Goal: Task Accomplishment & Management: Manage account settings

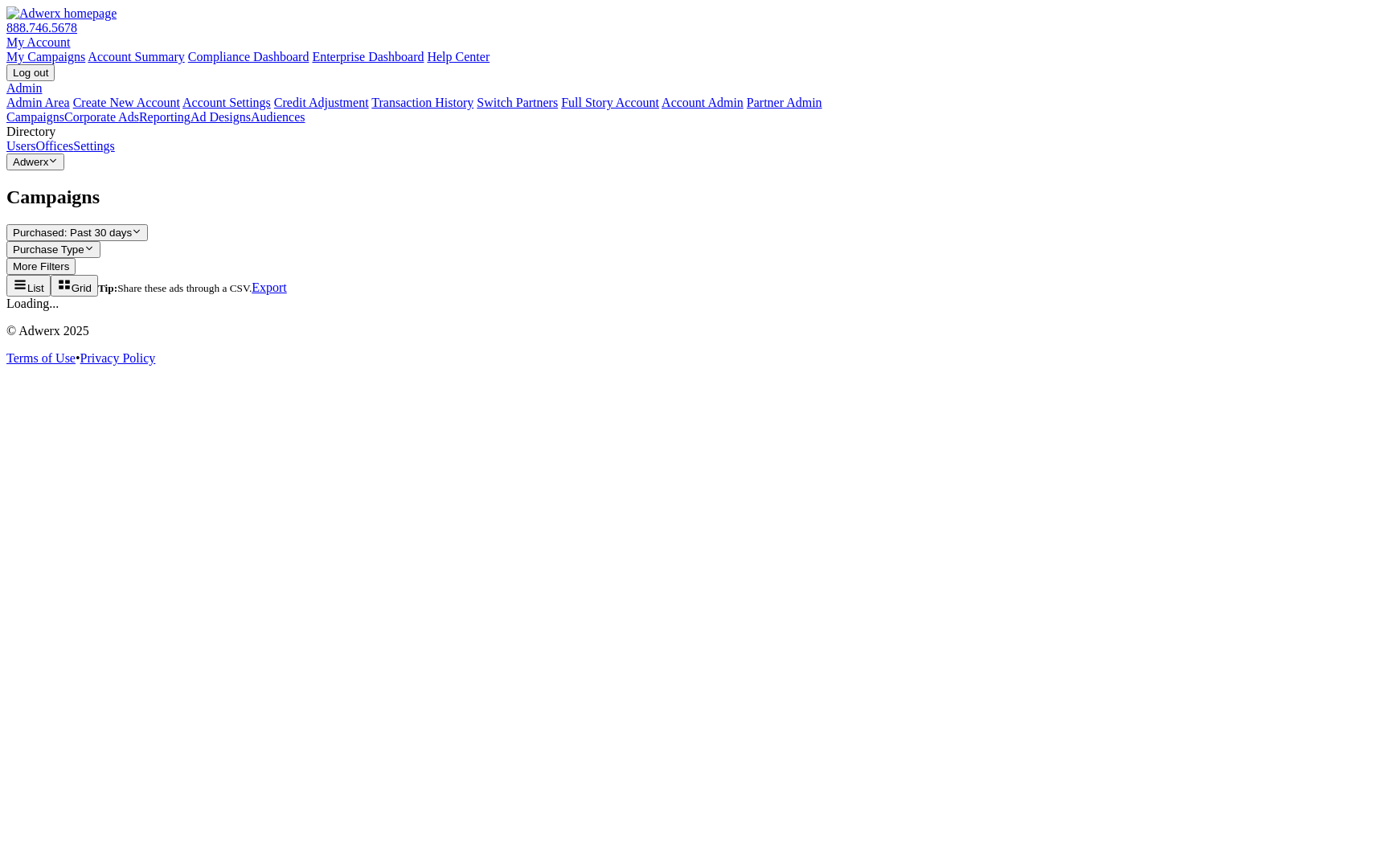
click at [106, 152] on link "Settings" at bounding box center [94, 145] width 42 height 13
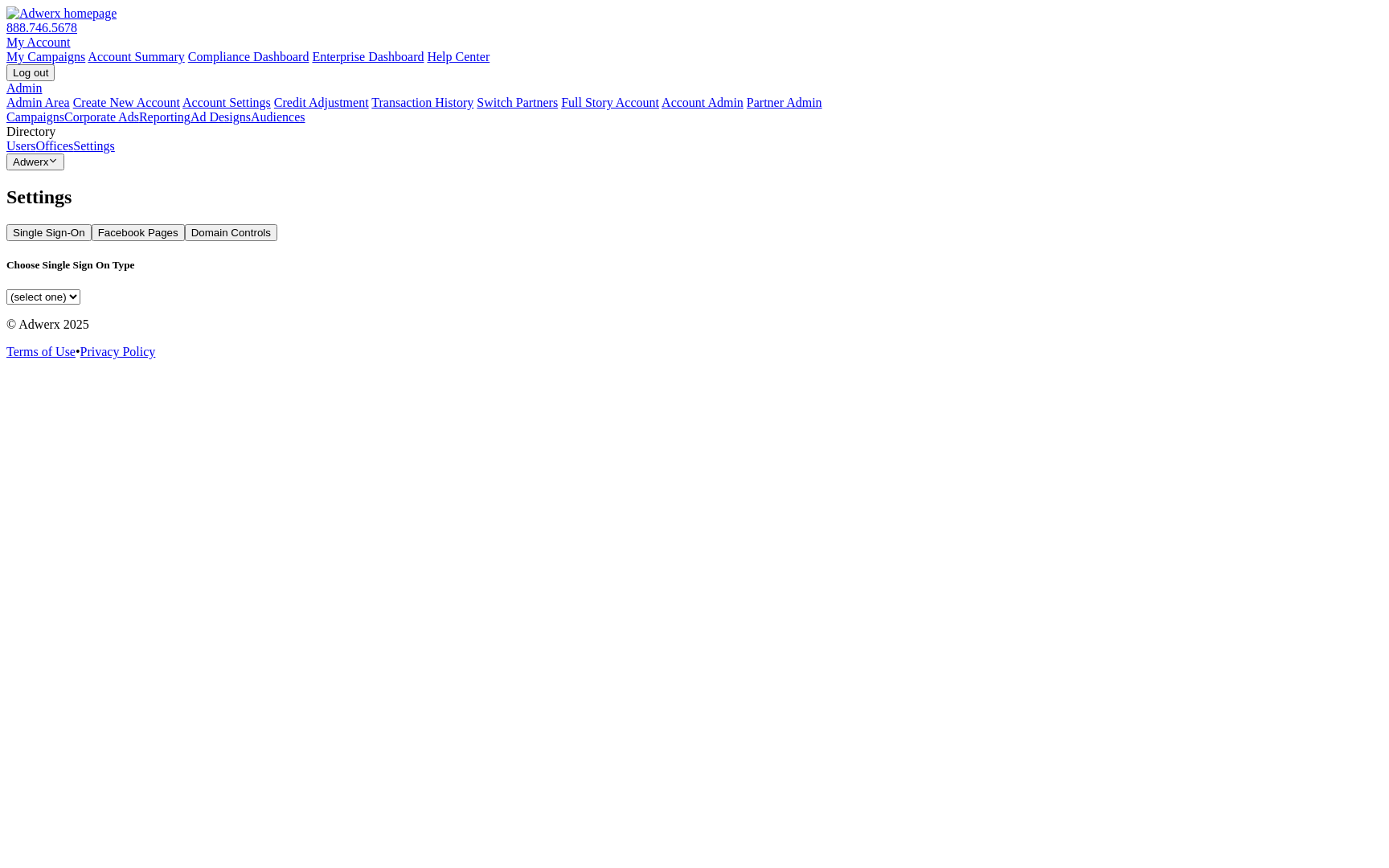
select select "saml"
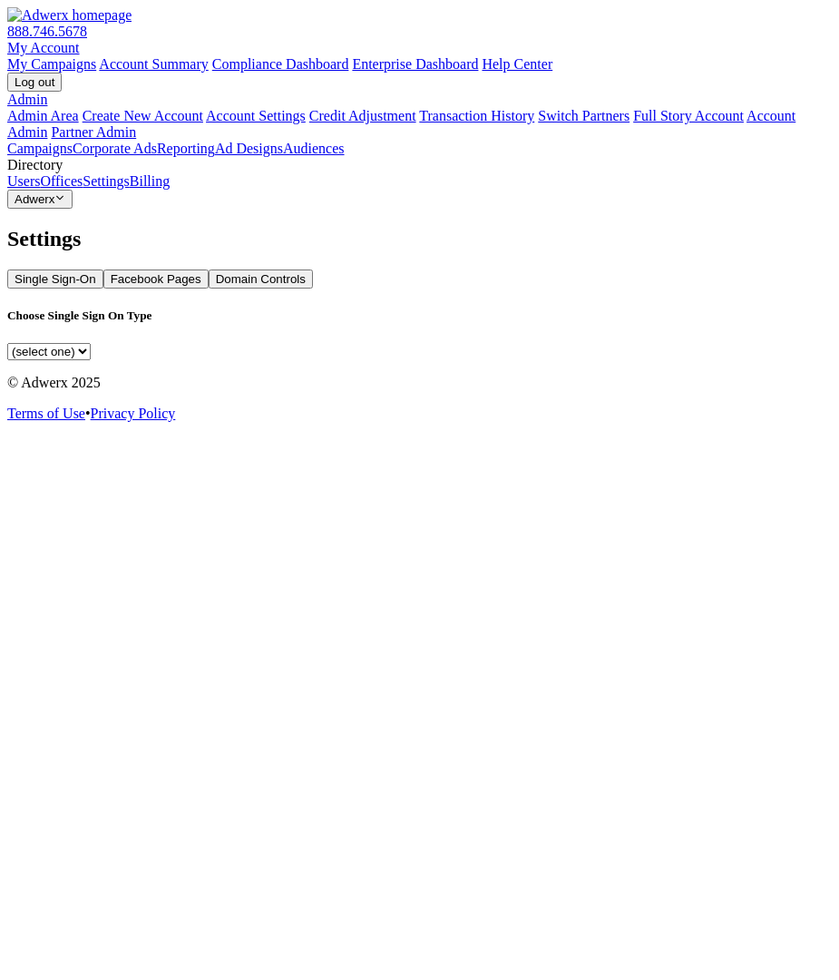
select select "[PERSON_NAME]"
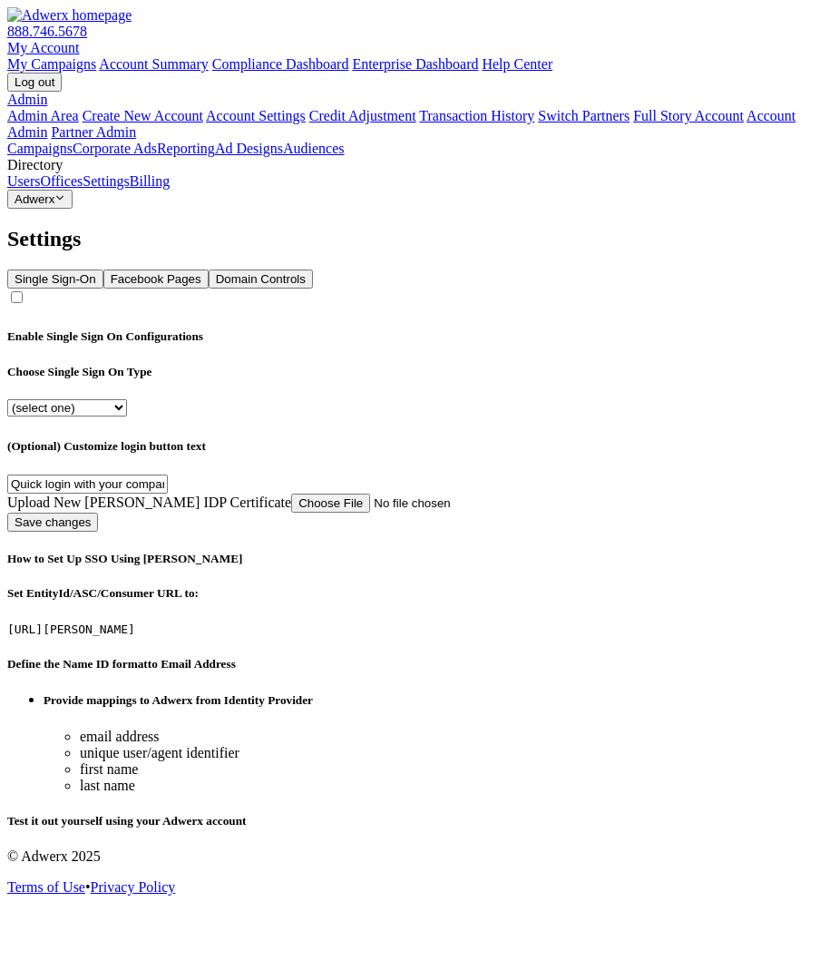
click at [130, 189] on link "Billing" at bounding box center [150, 180] width 40 height 15
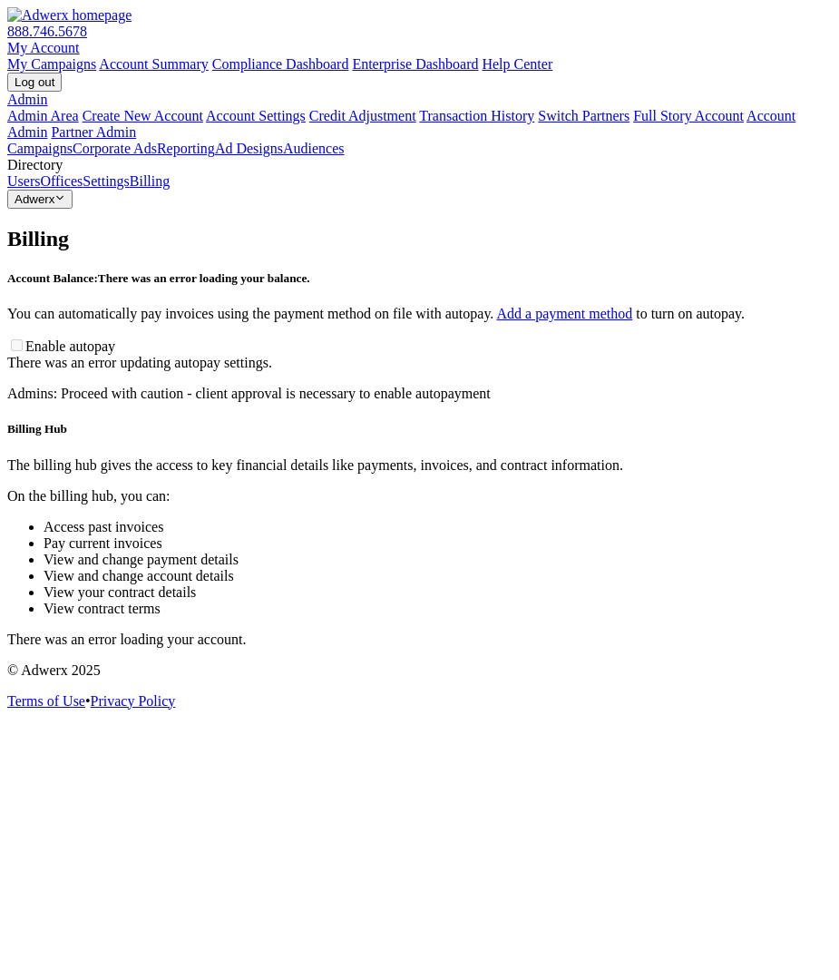
click at [73, 209] on button "Adwerx Reveal list of Adwerx" at bounding box center [39, 199] width 65 height 19
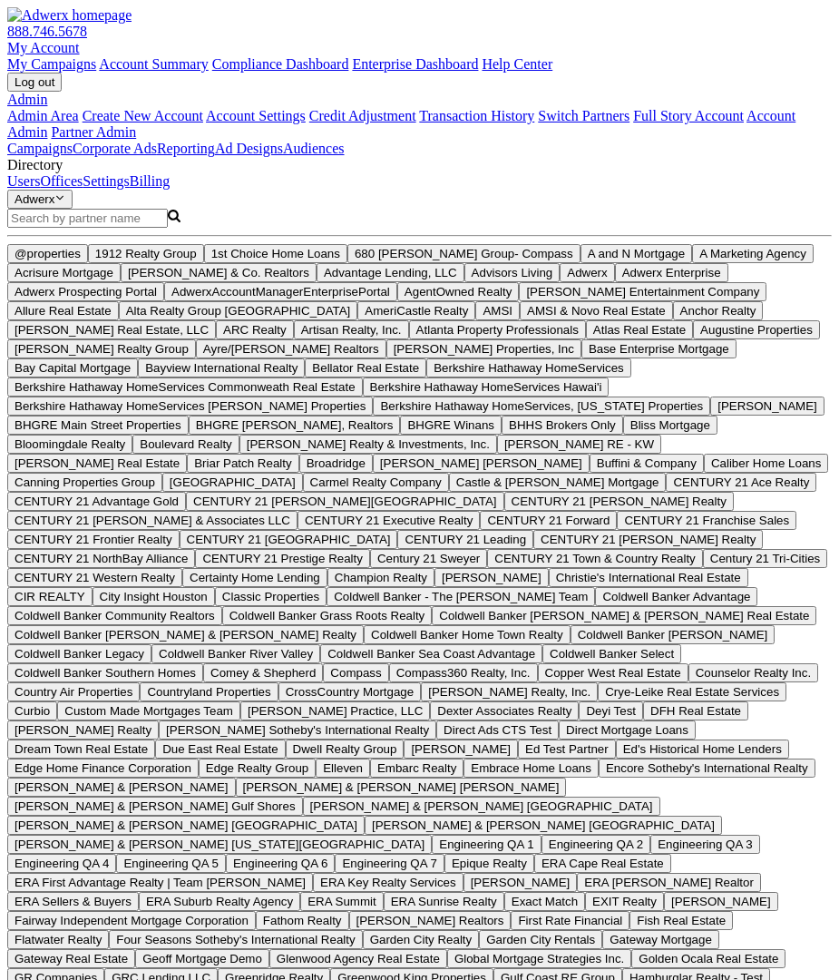
click at [104, 228] on input "Search Magnifying Glass" at bounding box center [87, 218] width 161 height 19
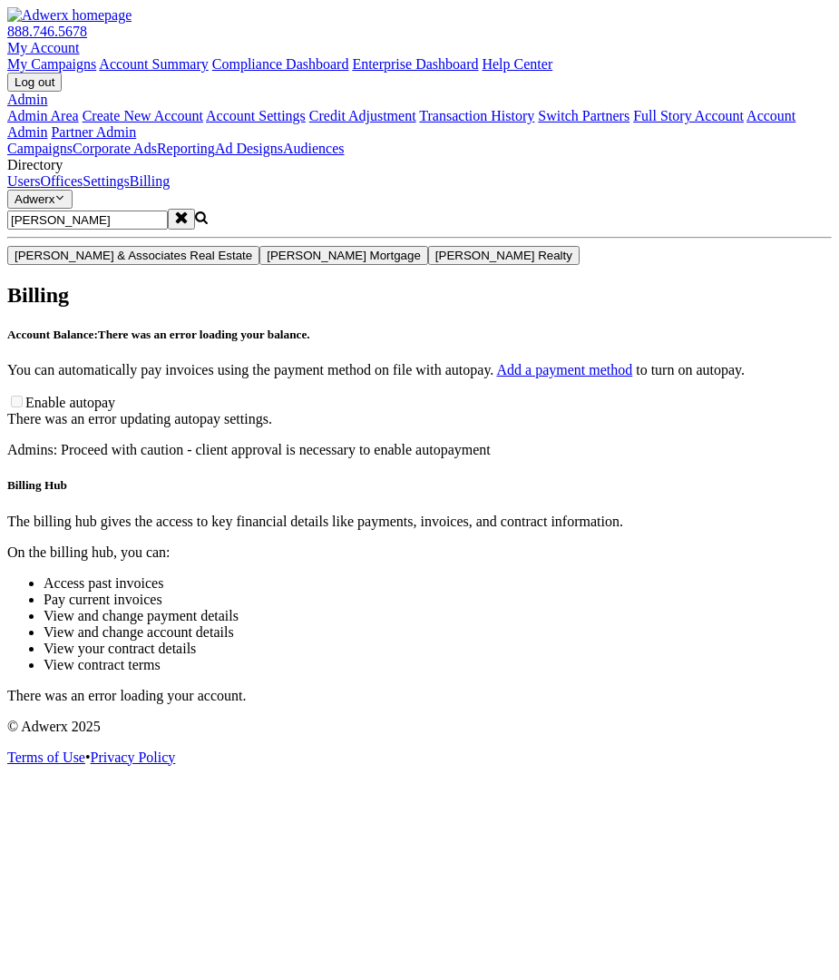
type input "smith"
click at [436, 262] on span "[PERSON_NAME] Realty" at bounding box center [504, 256] width 137 height 14
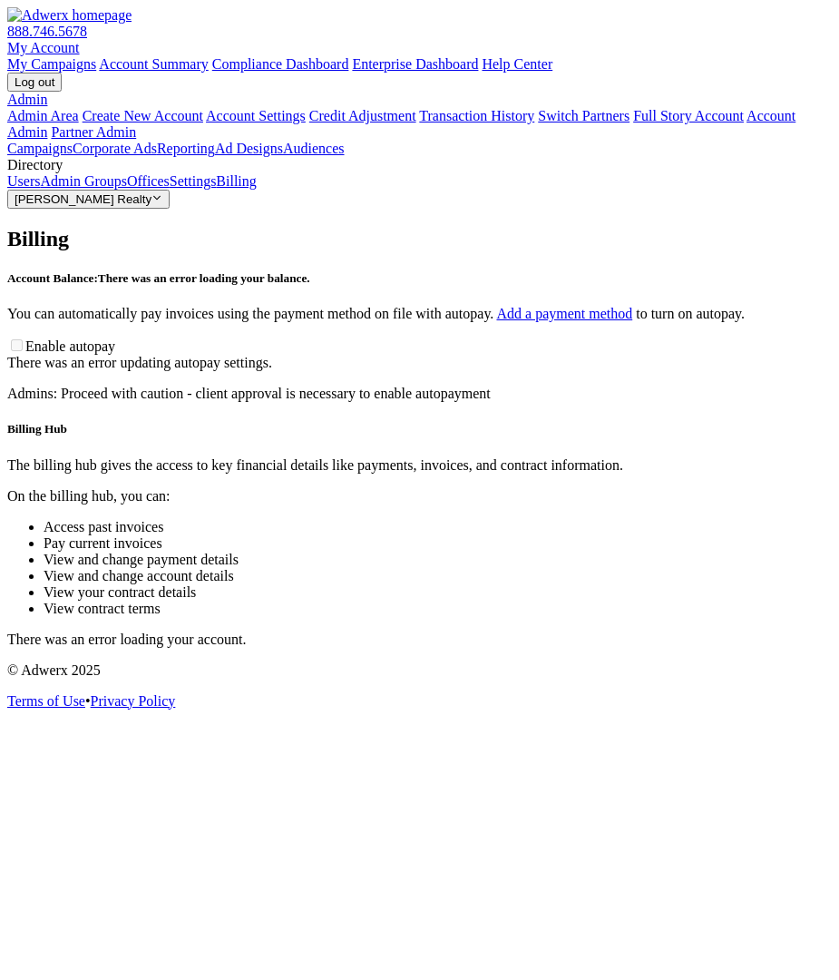
click at [101, 206] on span "[PERSON_NAME] Realty" at bounding box center [83, 199] width 137 height 14
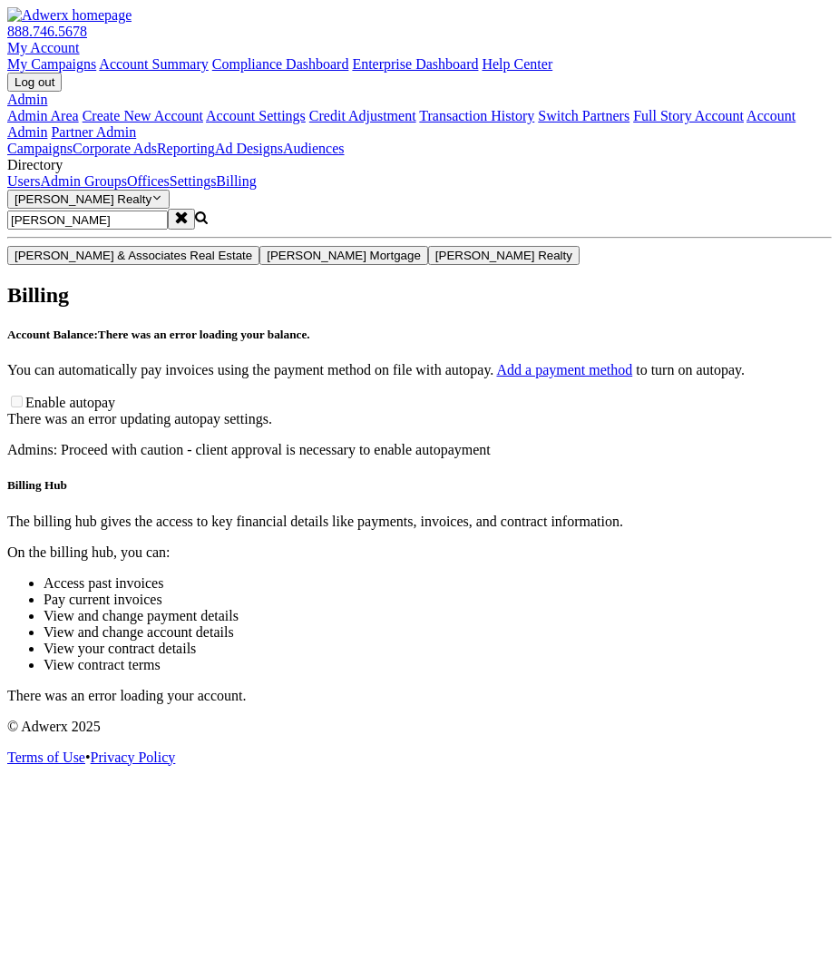
click at [417, 514] on p "The billing hub gives the access to key financial details like payments, invoic…" at bounding box center [419, 522] width 825 height 16
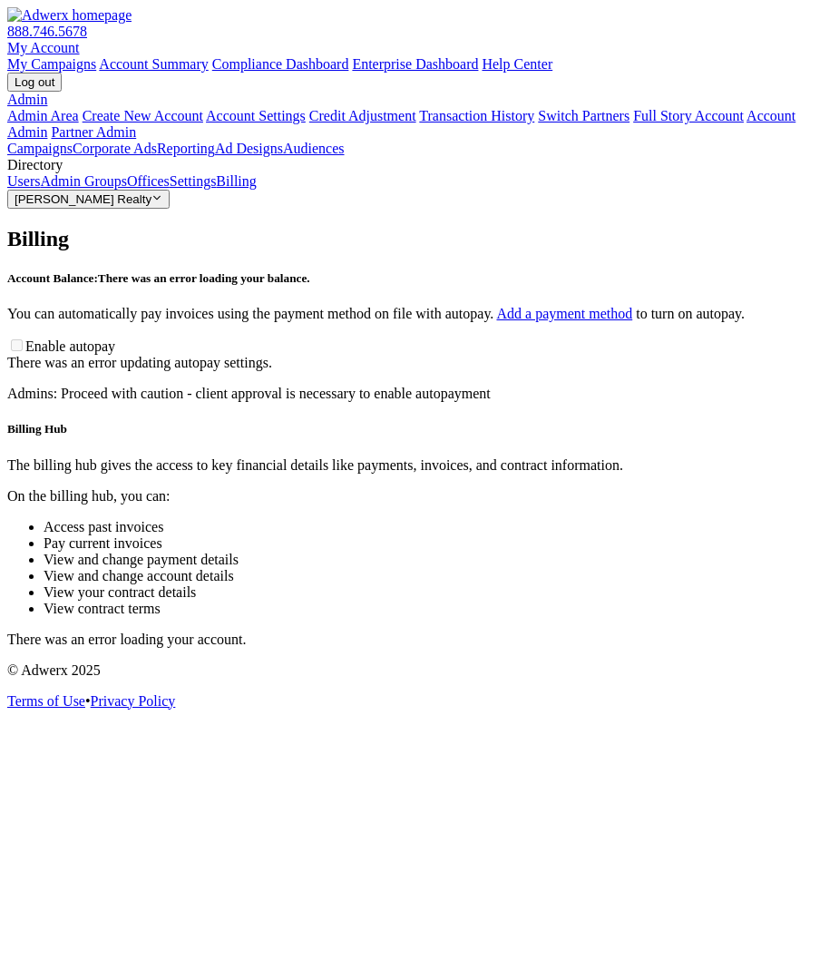
click at [129, 209] on button "Smith Realty Reveal list of Smith Realty" at bounding box center [88, 199] width 162 height 19
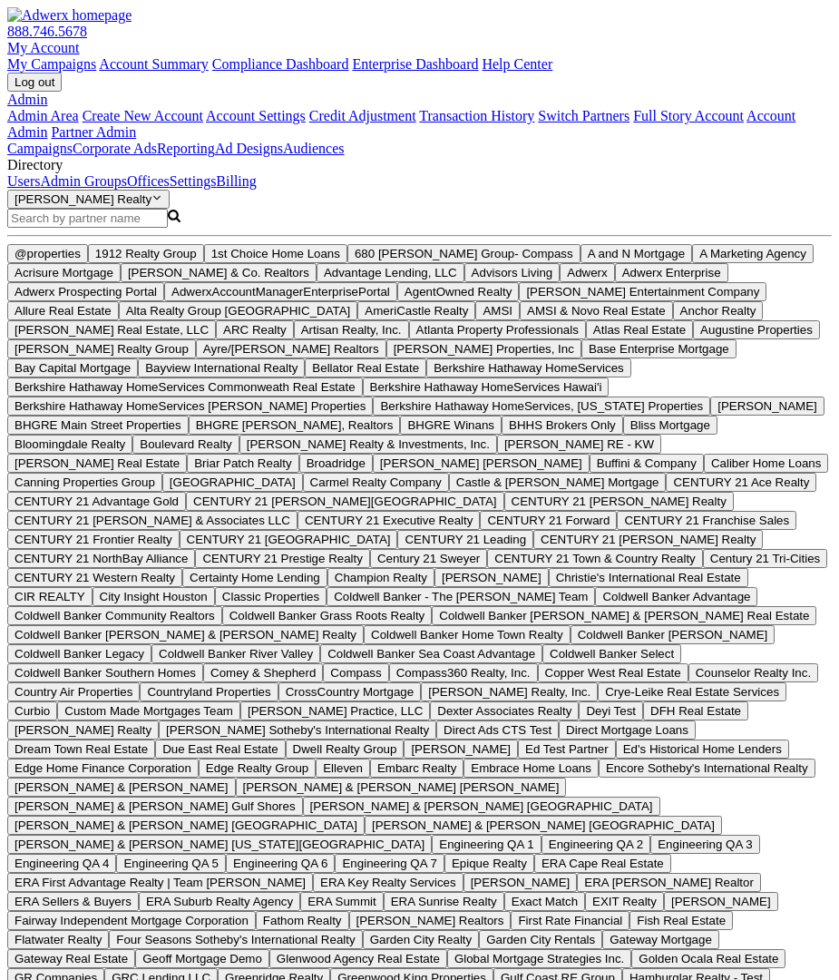
click at [82, 228] on input "Search Magnifying Glass" at bounding box center [87, 218] width 161 height 19
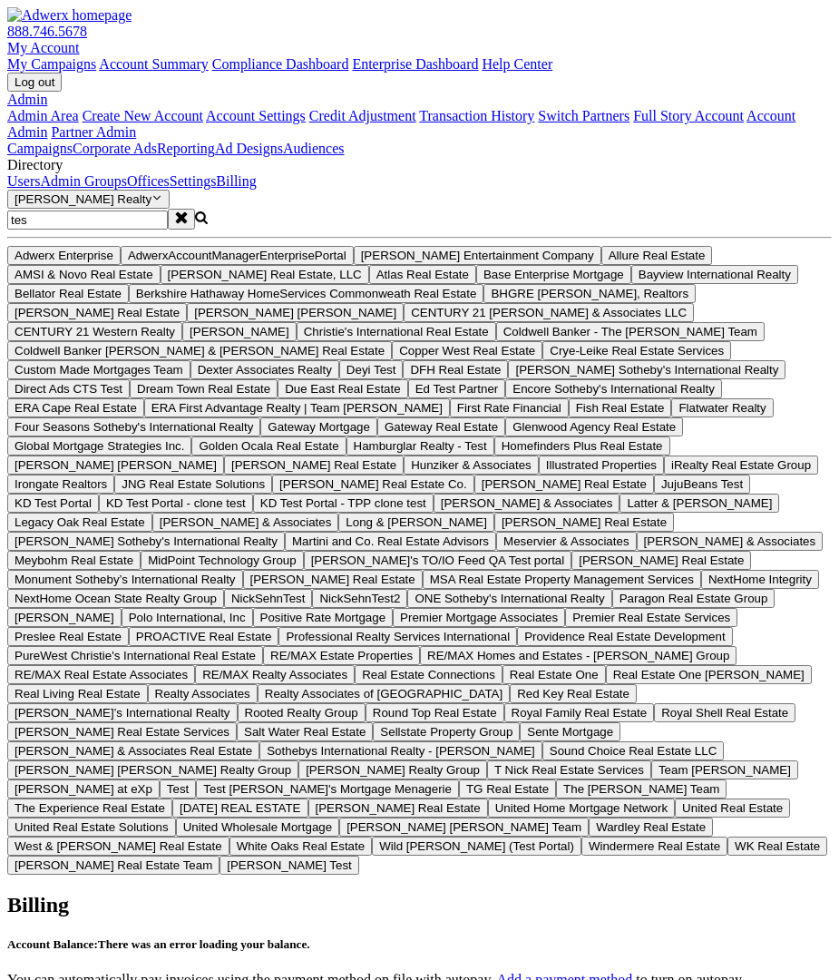
type input "test"
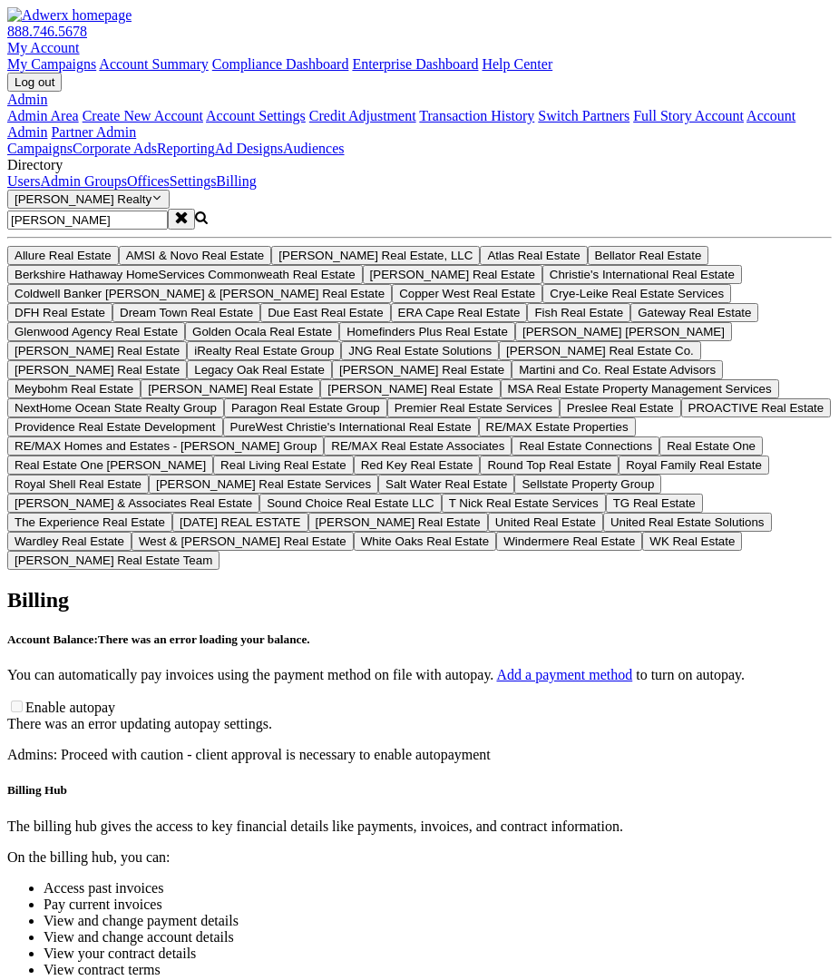
type input "tate"
click at [103, 262] on span "Allure Real Estate" at bounding box center [63, 256] width 97 height 14
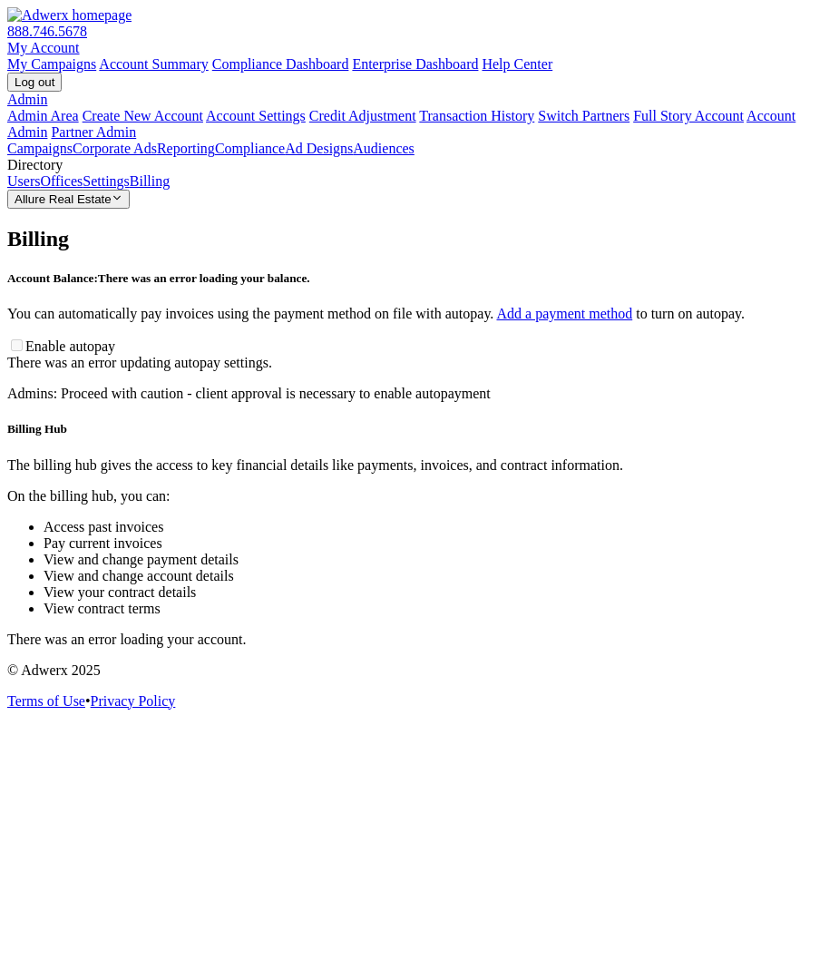
click at [124, 209] on button "Allure Real Estate Reveal list of Allure Real Estate" at bounding box center [68, 199] width 123 height 19
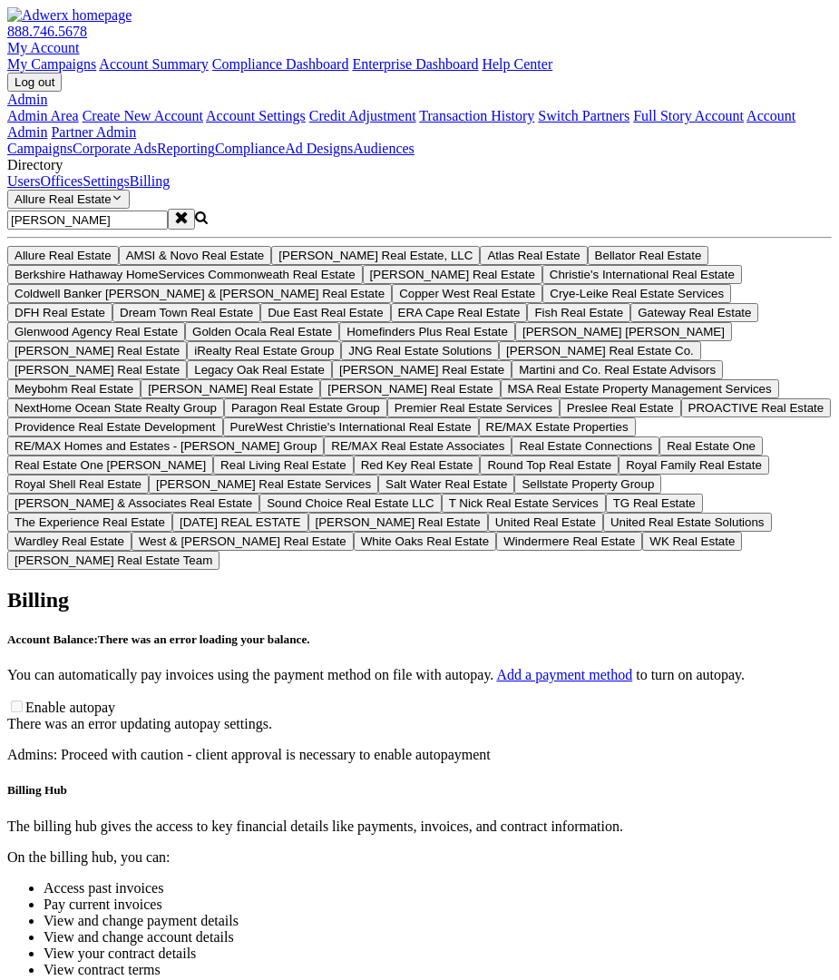
click at [85, 230] on input "tate" at bounding box center [87, 220] width 161 height 19
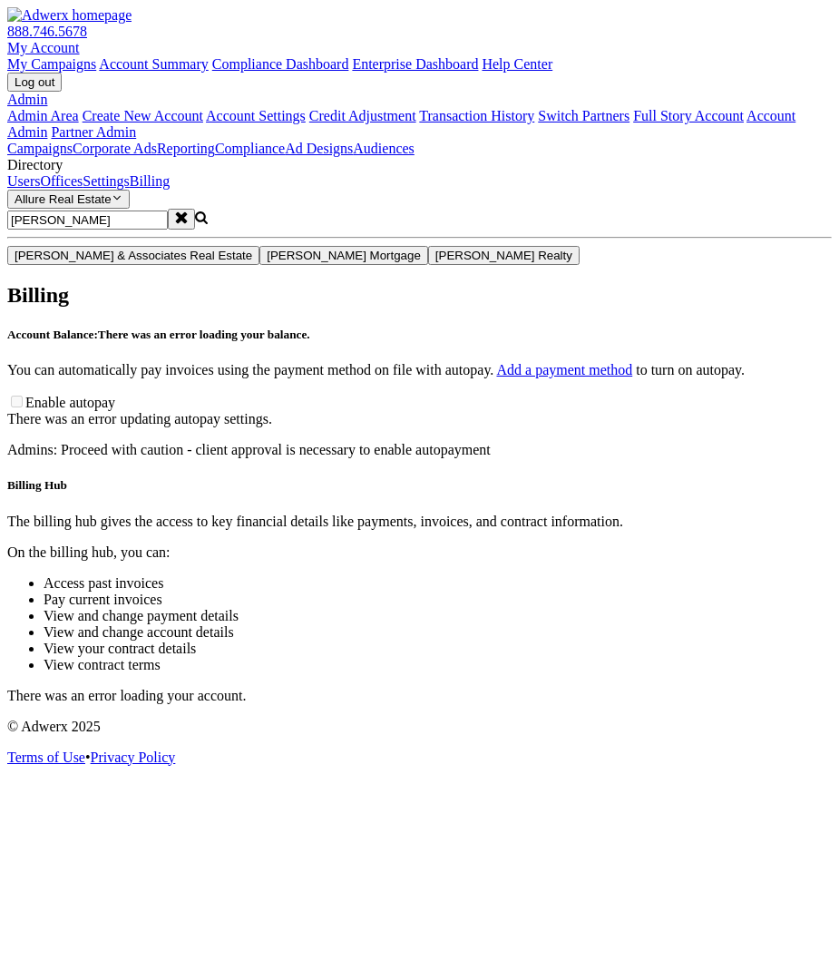
type input "smith"
click at [436, 262] on span "[PERSON_NAME] Realty" at bounding box center [504, 256] width 137 height 14
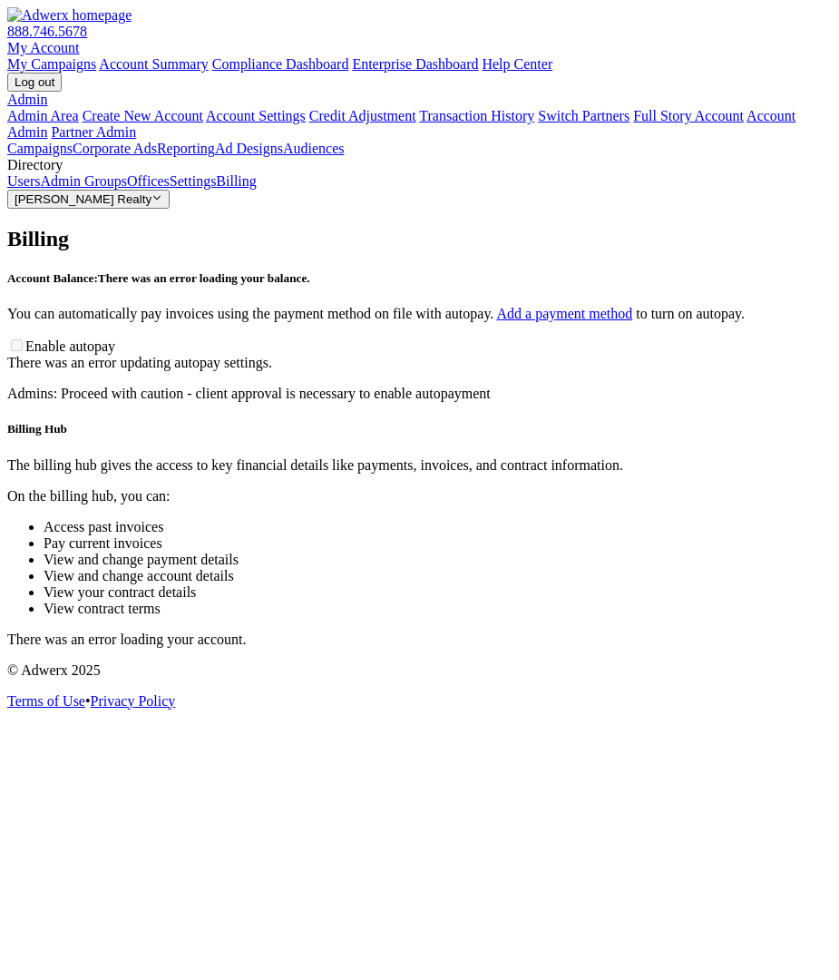
click at [398, 647] on div "Billing Hub The billing hub gives the access to key financial details like paym…" at bounding box center [419, 534] width 825 height 225
click at [574, 632] on p "There was an error loading your account." at bounding box center [419, 640] width 825 height 16
click at [47, 92] on link "Admin" at bounding box center [27, 99] width 40 height 15
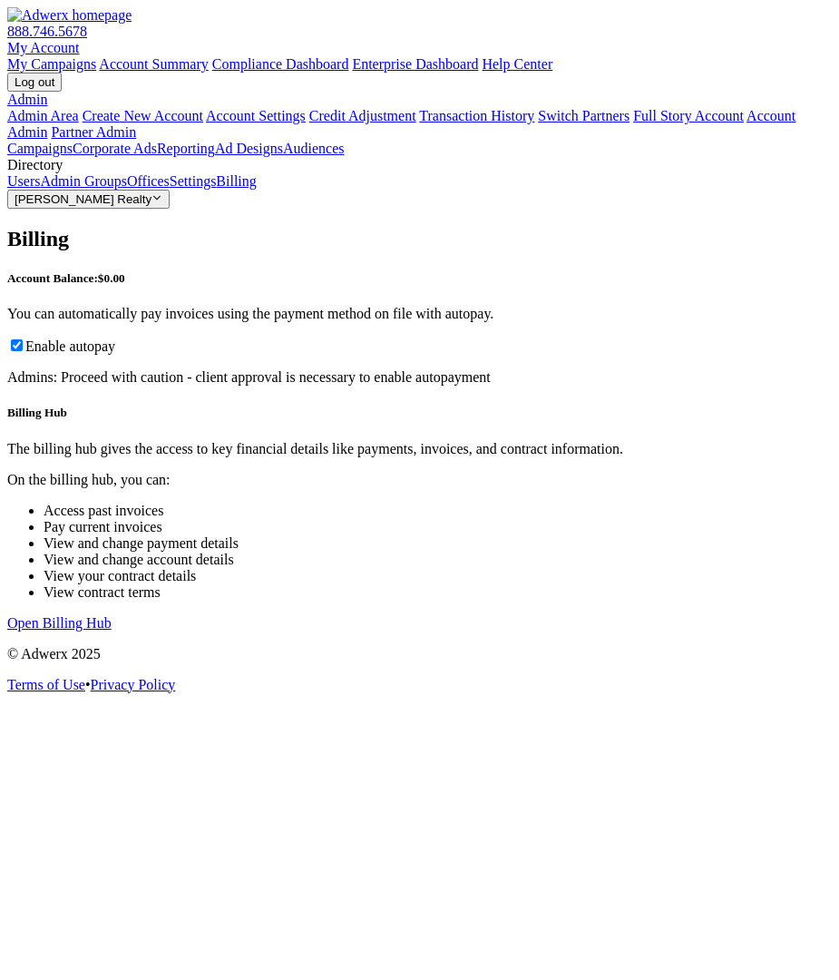
click at [112, 615] on link "Open Billing Hub" at bounding box center [59, 622] width 104 height 15
